Goal: Transaction & Acquisition: Purchase product/service

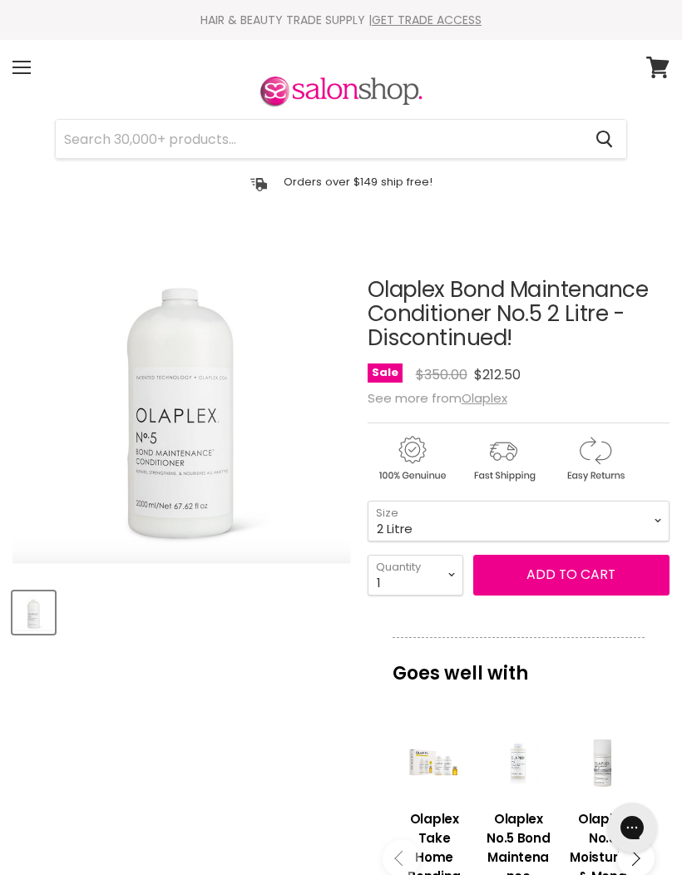
click at [210, 145] on input "Search" at bounding box center [319, 139] width 526 height 38
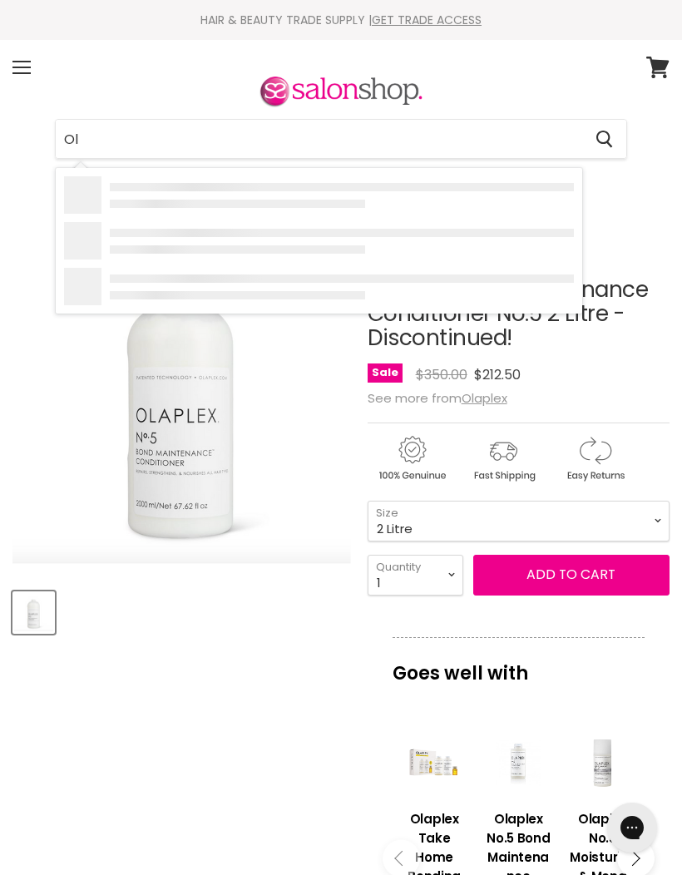
type input "[PERSON_NAME]"
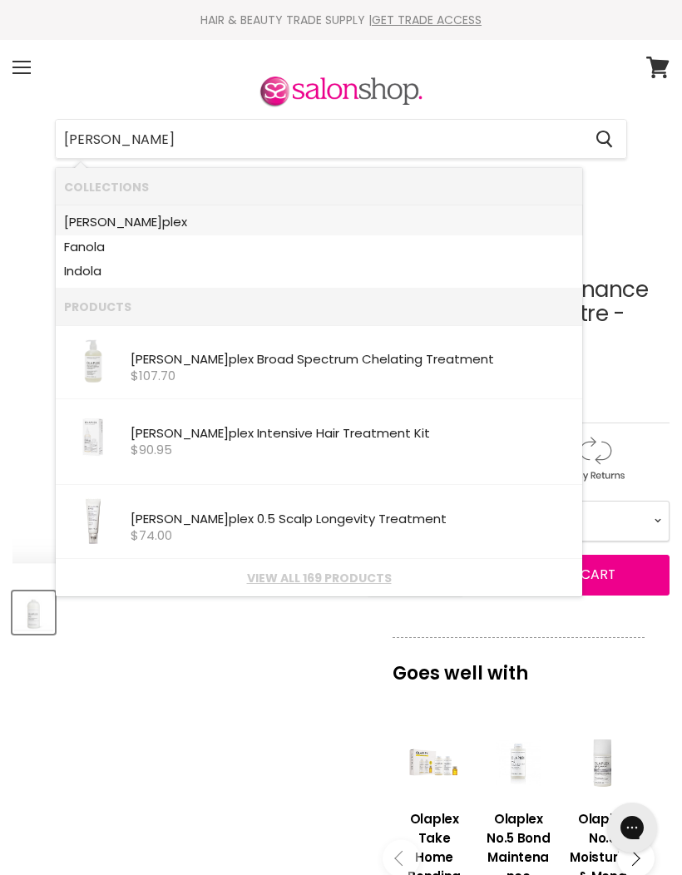
click at [96, 220] on link "Ola plex" at bounding box center [319, 222] width 510 height 25
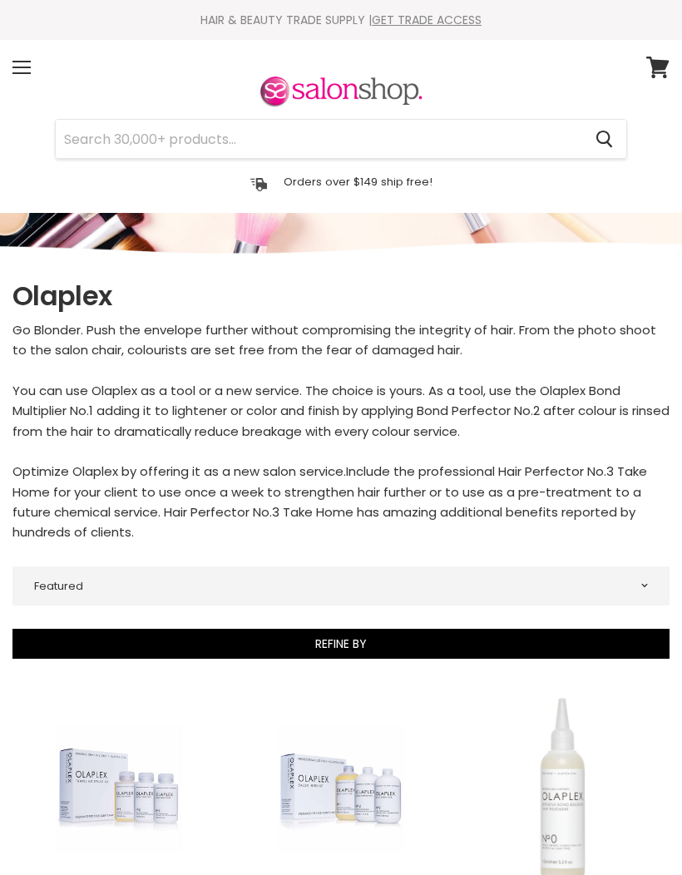
select select "manual"
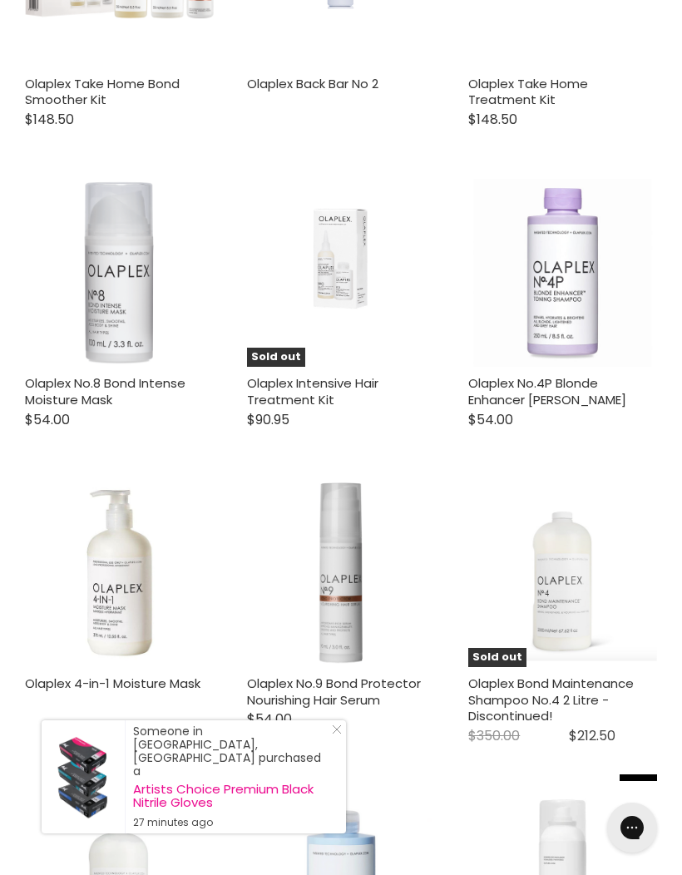
scroll to position [1607, 0]
